Goal: Navigation & Orientation: Find specific page/section

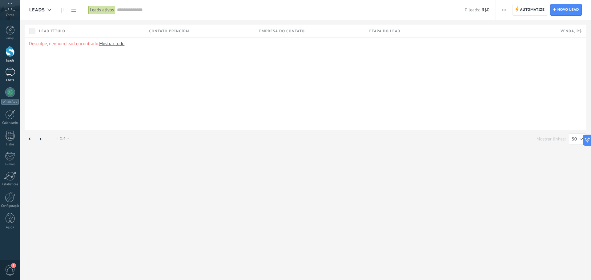
click at [13, 73] on div at bounding box center [10, 72] width 10 height 9
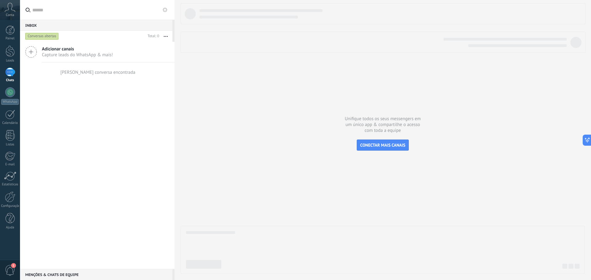
click at [239, 139] on div at bounding box center [383, 138] width 404 height 271
click at [12, 79] on div "Chats" at bounding box center [10, 80] width 18 height 4
click at [15, 92] on div at bounding box center [10, 92] width 10 height 10
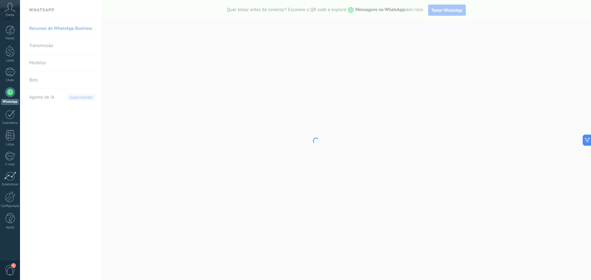
click at [10, 66] on div "Painel Leads Chats WhatsApp Clientes" at bounding box center [10, 131] width 20 height 210
click at [15, 78] on div "Chats" at bounding box center [10, 80] width 18 height 4
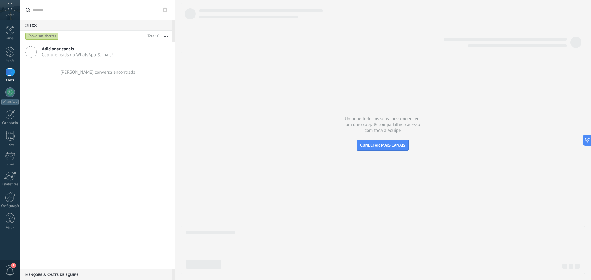
click at [34, 50] on icon at bounding box center [31, 52] width 12 height 12
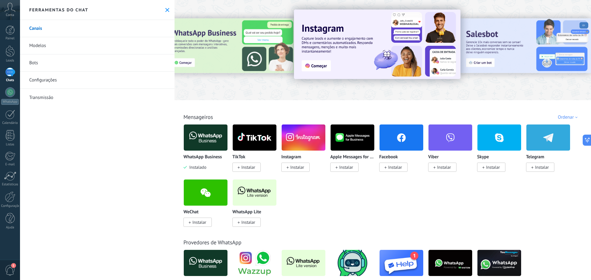
drag, startPoint x: 381, startPoint y: 100, endPoint x: 344, endPoint y: 89, distance: 39.0
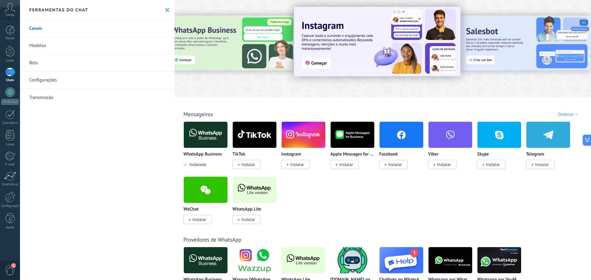
drag, startPoint x: 344, startPoint y: 89, endPoint x: 528, endPoint y: 119, distance: 186.4
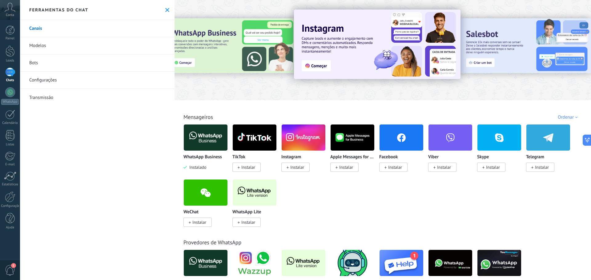
drag, startPoint x: 513, startPoint y: 97, endPoint x: 504, endPoint y: 70, distance: 28.0
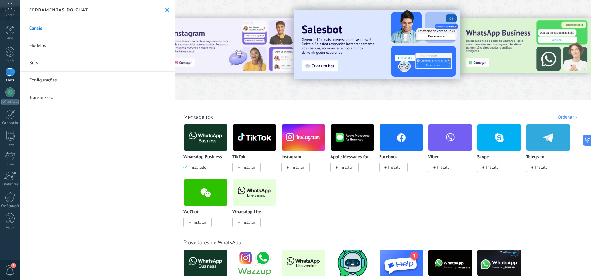
drag, startPoint x: 561, startPoint y: 98, endPoint x: 536, endPoint y: 49, distance: 55.3
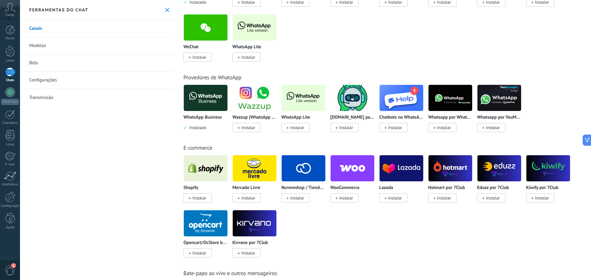
drag, startPoint x: 516, startPoint y: 98, endPoint x: 518, endPoint y: 108, distance: 10.6
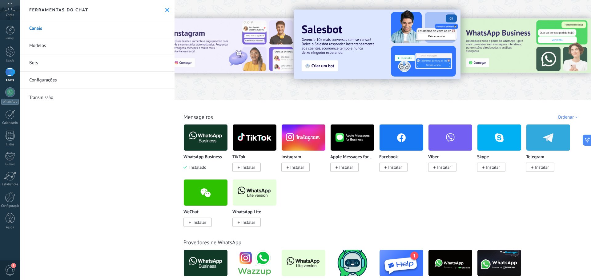
drag, startPoint x: 539, startPoint y: 211, endPoint x: 521, endPoint y: 137, distance: 76.2
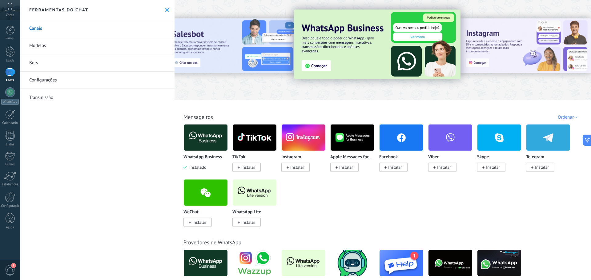
click at [533, 56] on div at bounding box center [535, 49] width 138 height 55
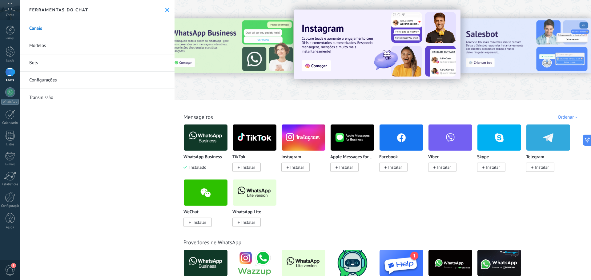
click at [543, 42] on div at bounding box center [535, 49] width 138 height 55
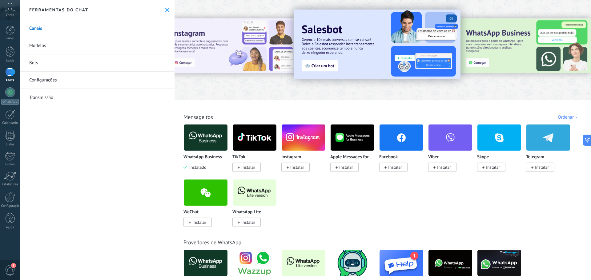
click at [522, 34] on div at bounding box center [535, 49] width 138 height 55
